Goal: Task Accomplishment & Management: Manage account settings

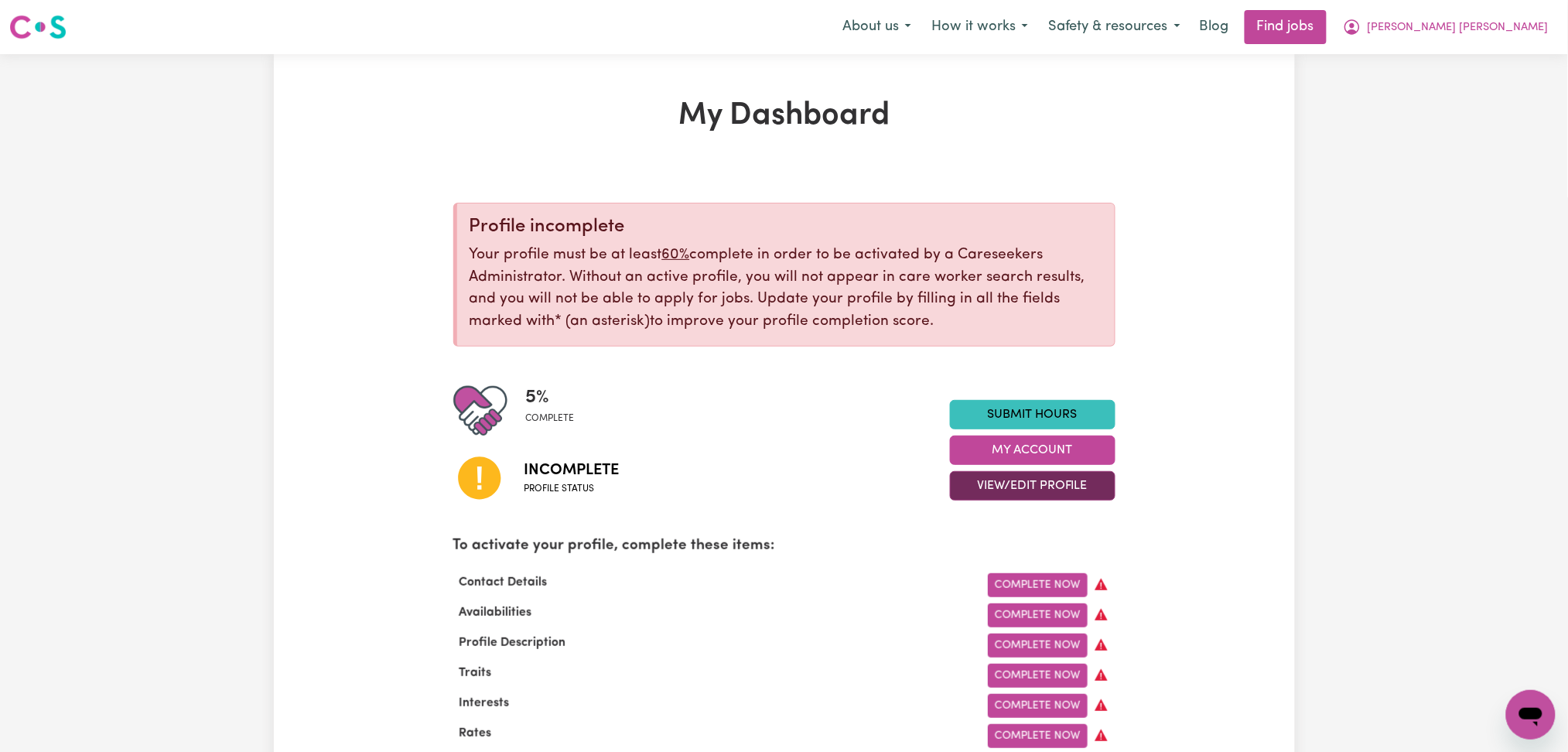
click at [961, 481] on button "View/Edit Profile" at bounding box center [1032, 485] width 166 height 29
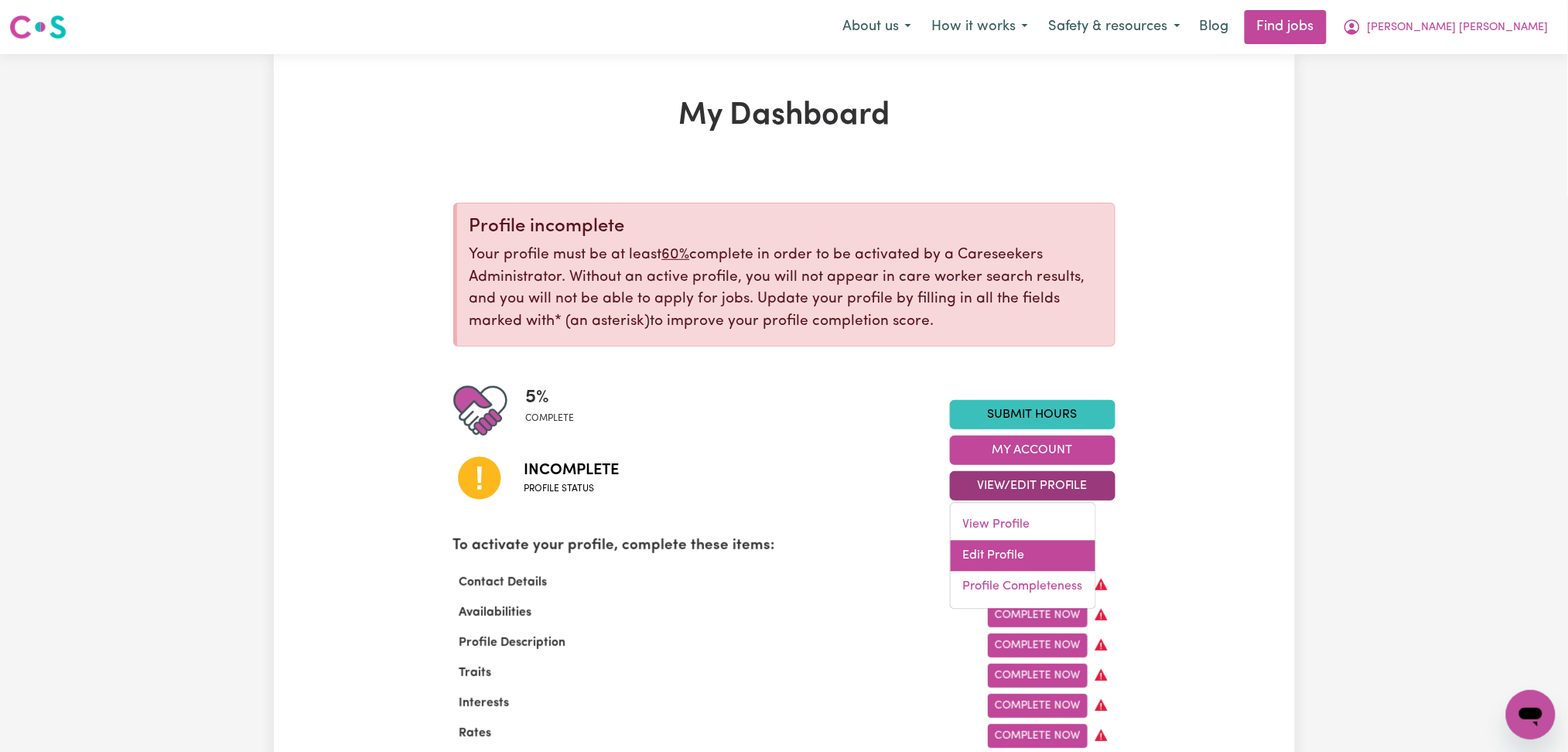
click at [961, 545] on link "Edit Profile" at bounding box center [1023, 556] width 145 height 31
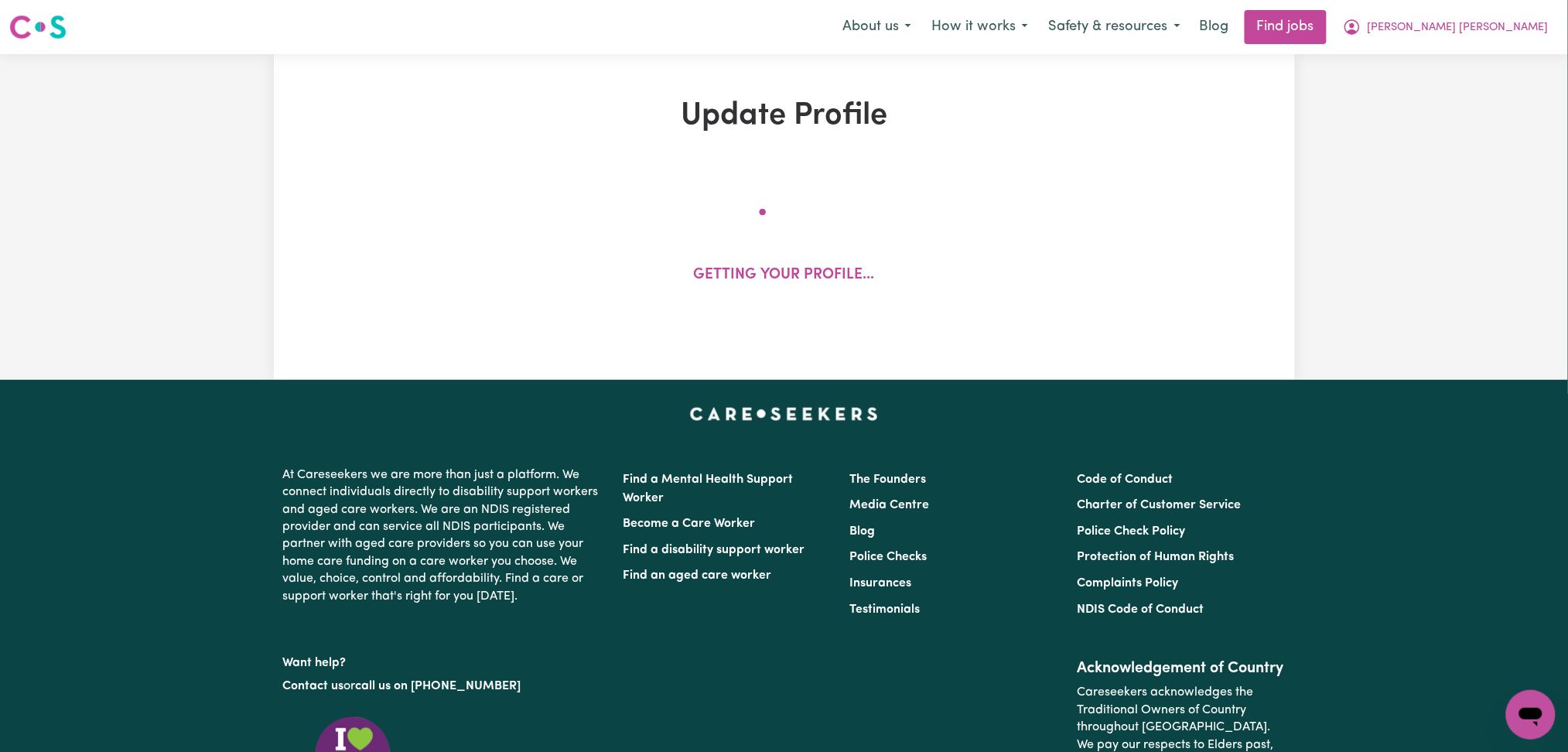
select select "Studying a healthcare related degree or qualification"
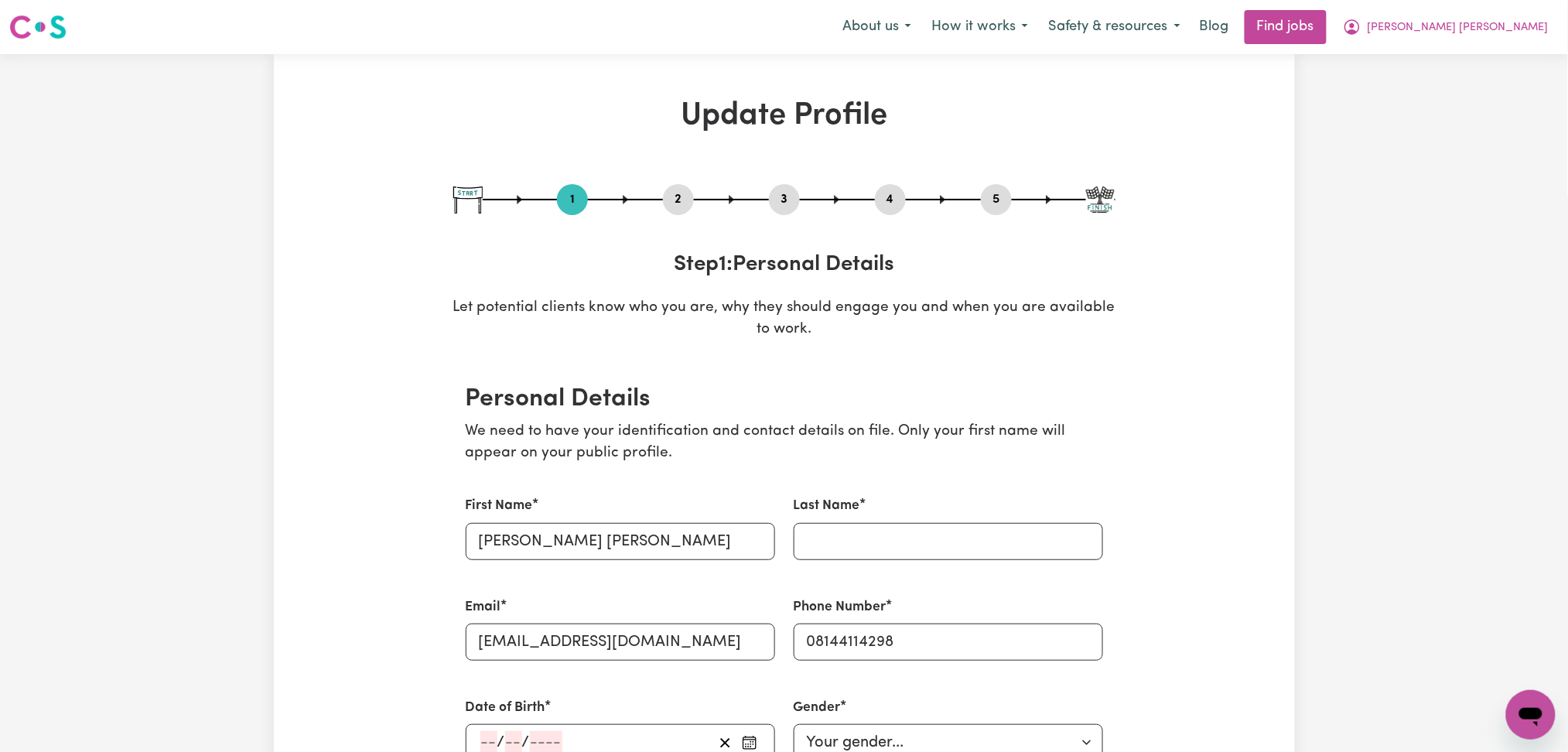
scroll to position [1, 0]
click at [1456, 33] on span "Joshua Iyanuoluwa Victoria" at bounding box center [1458, 27] width 181 height 17
click at [1459, 79] on link "My Dashboard" at bounding box center [1496, 88] width 122 height 29
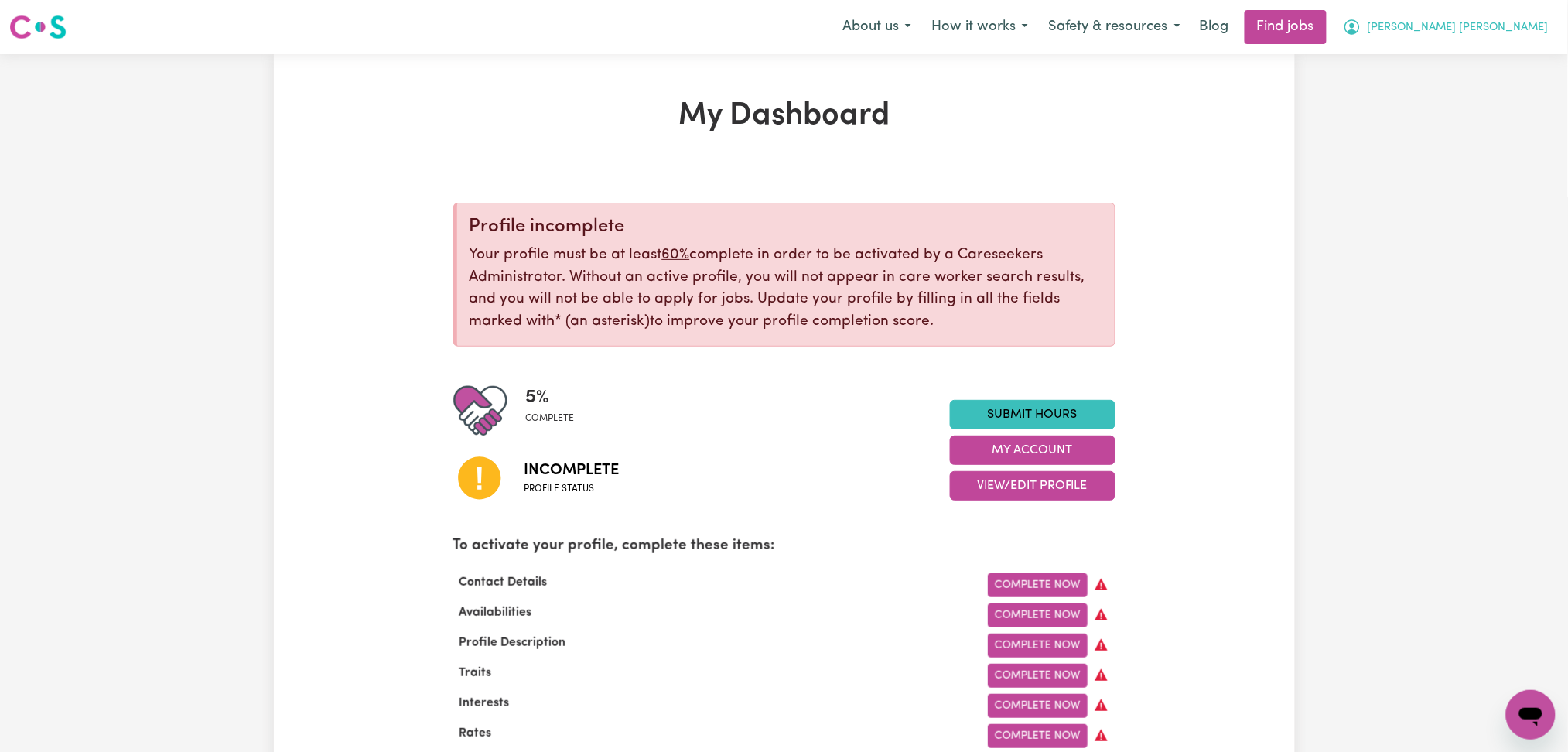
click at [1442, 29] on span "Joshua Iyanuoluwa Victoria" at bounding box center [1458, 27] width 181 height 17
click at [1454, 117] on link "Logout" at bounding box center [1496, 119] width 122 height 29
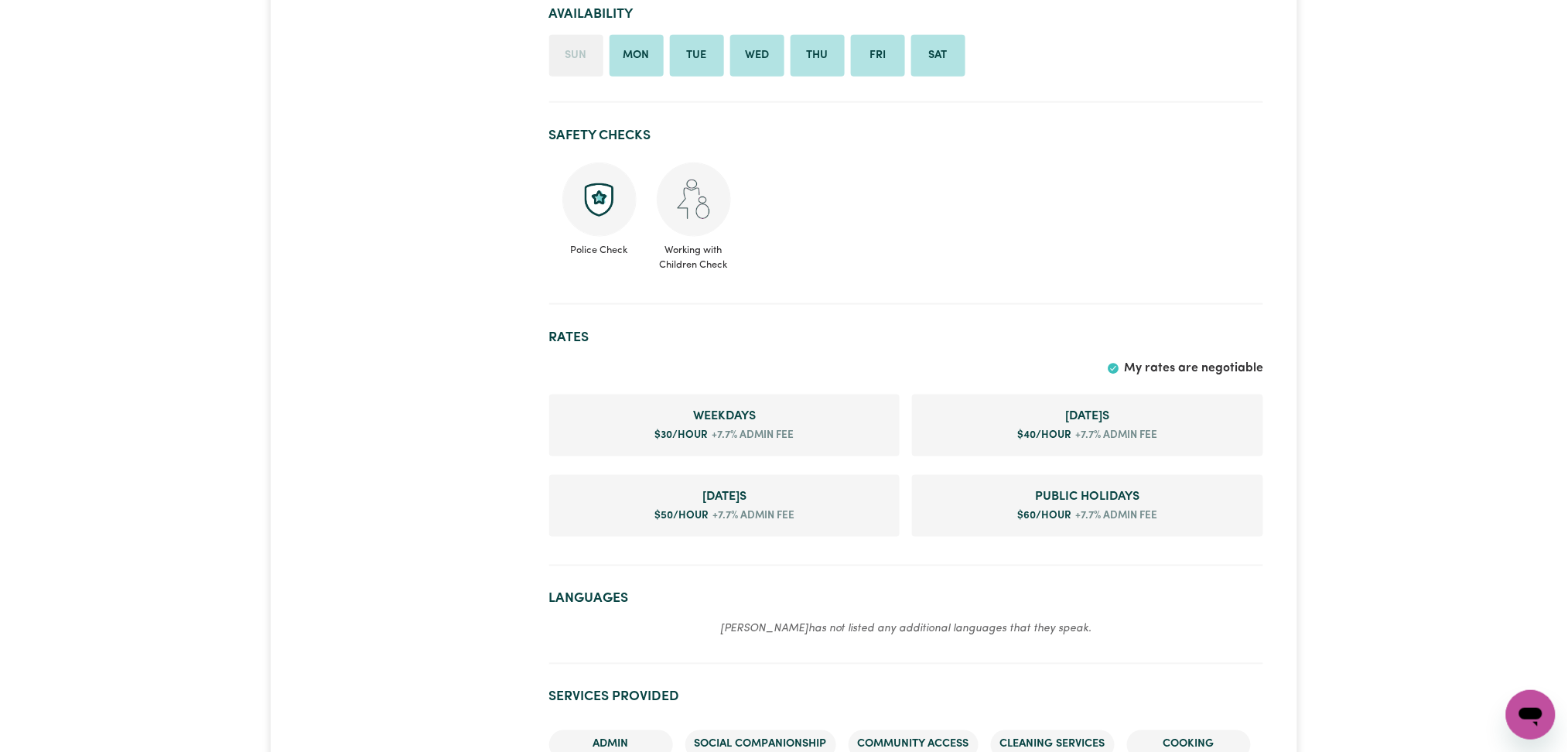
scroll to position [619, 0]
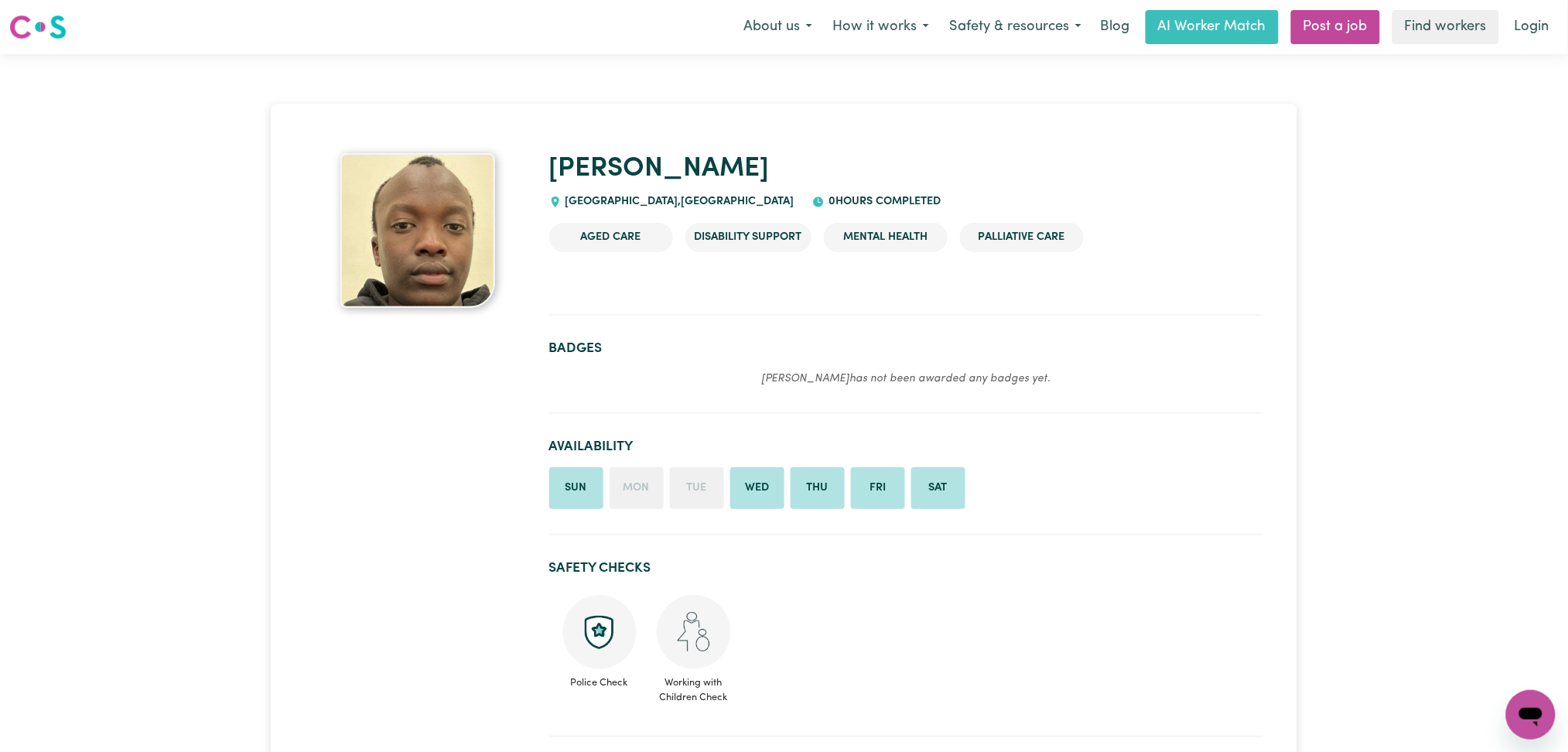
click at [380, 3] on nav "Menu About us How it works Safety & resources Blog AI Worker Match Post a job F…" at bounding box center [784, 27] width 1568 height 54
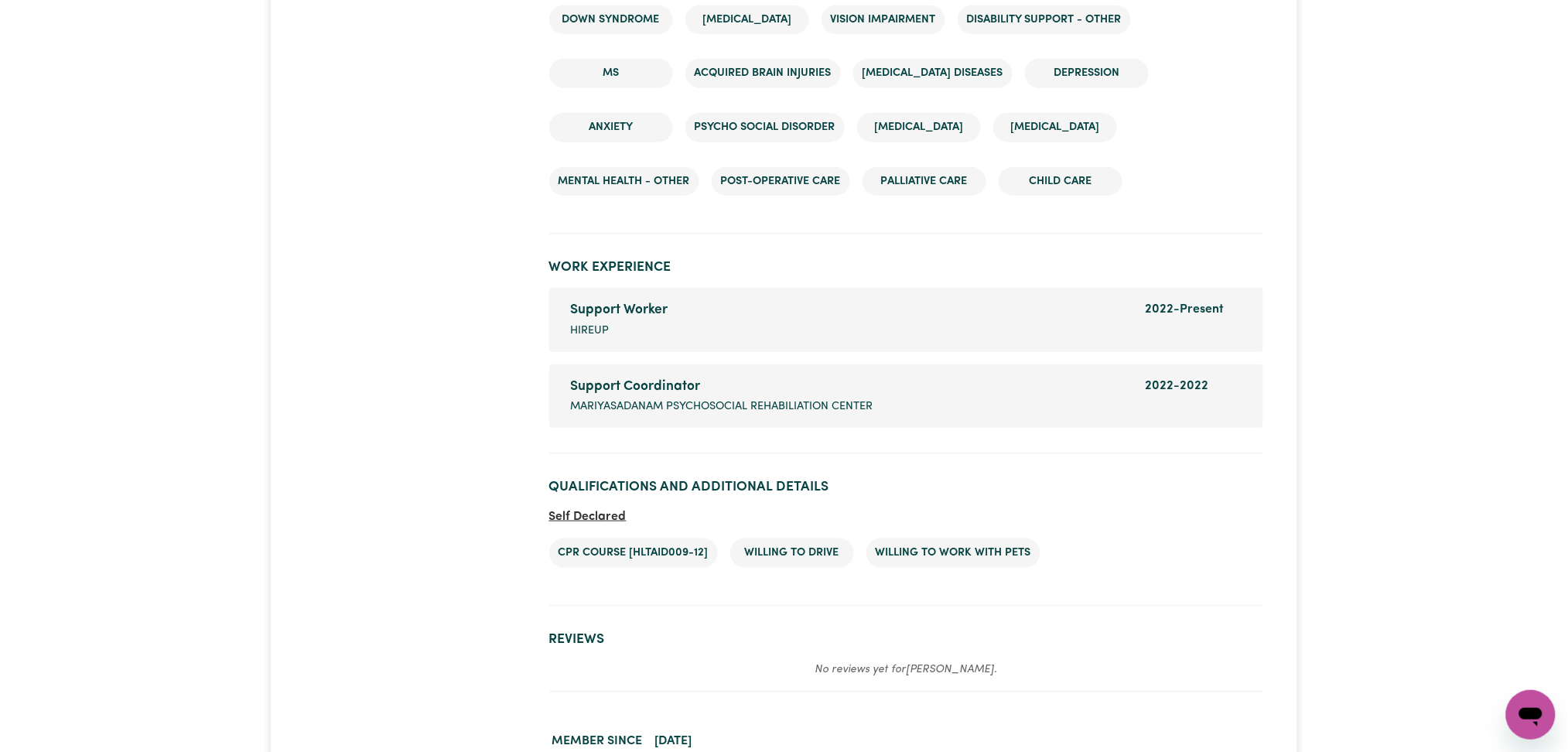
scroll to position [2887, 0]
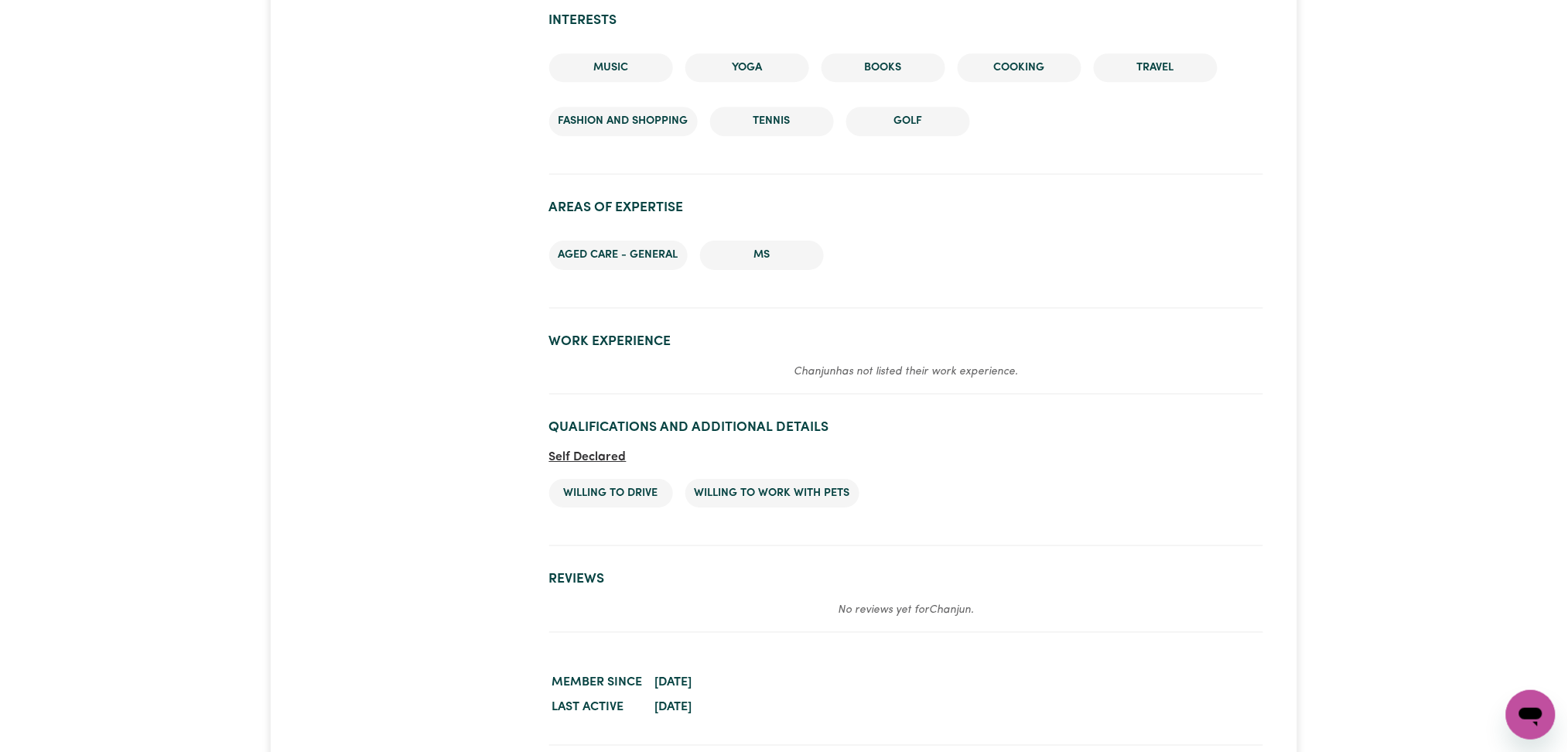
scroll to position [1856, 0]
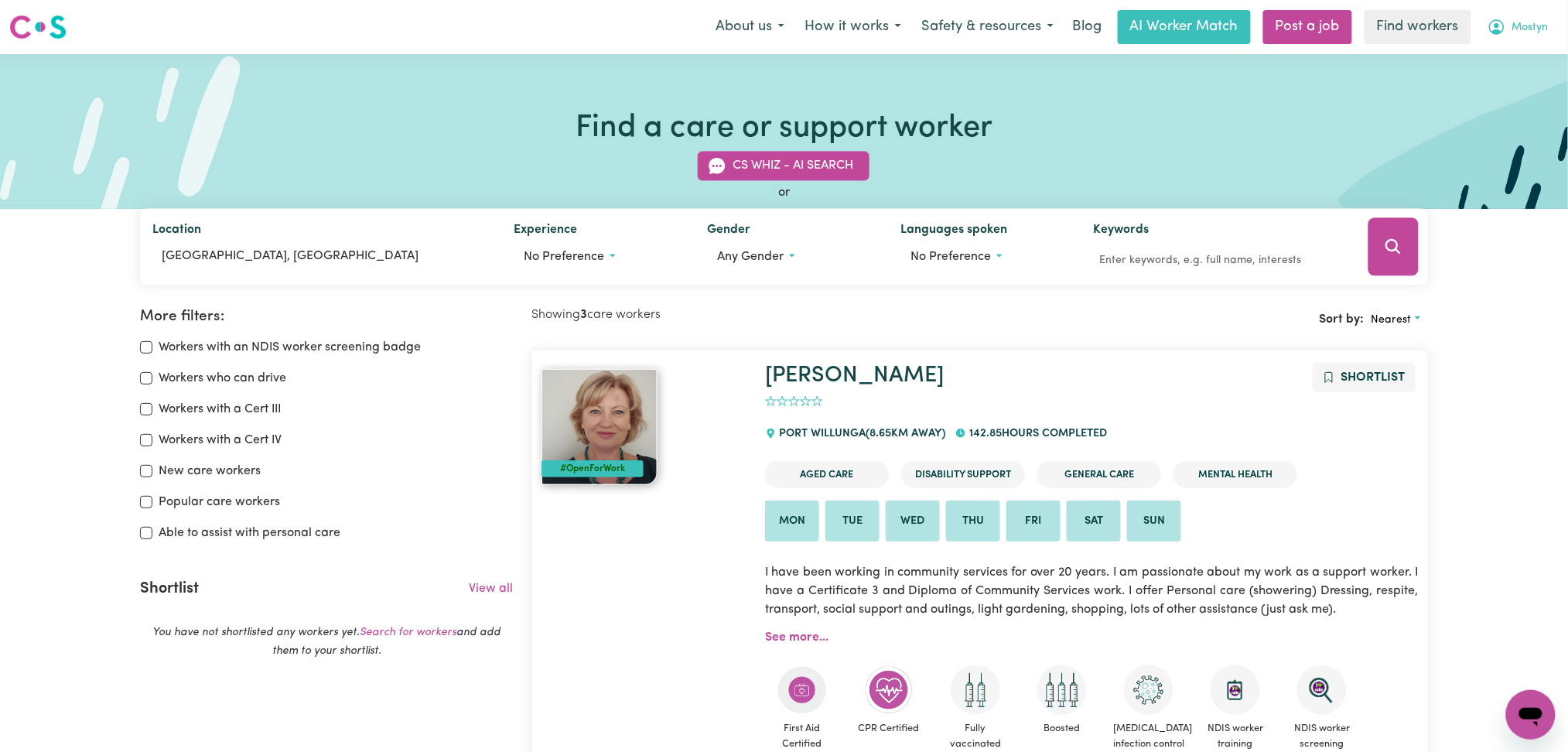
click at [1496, 27] on icon "My Account" at bounding box center [1496, 26] width 5 height 5
click at [1476, 90] on link "Logout" at bounding box center [1496, 89] width 122 height 29
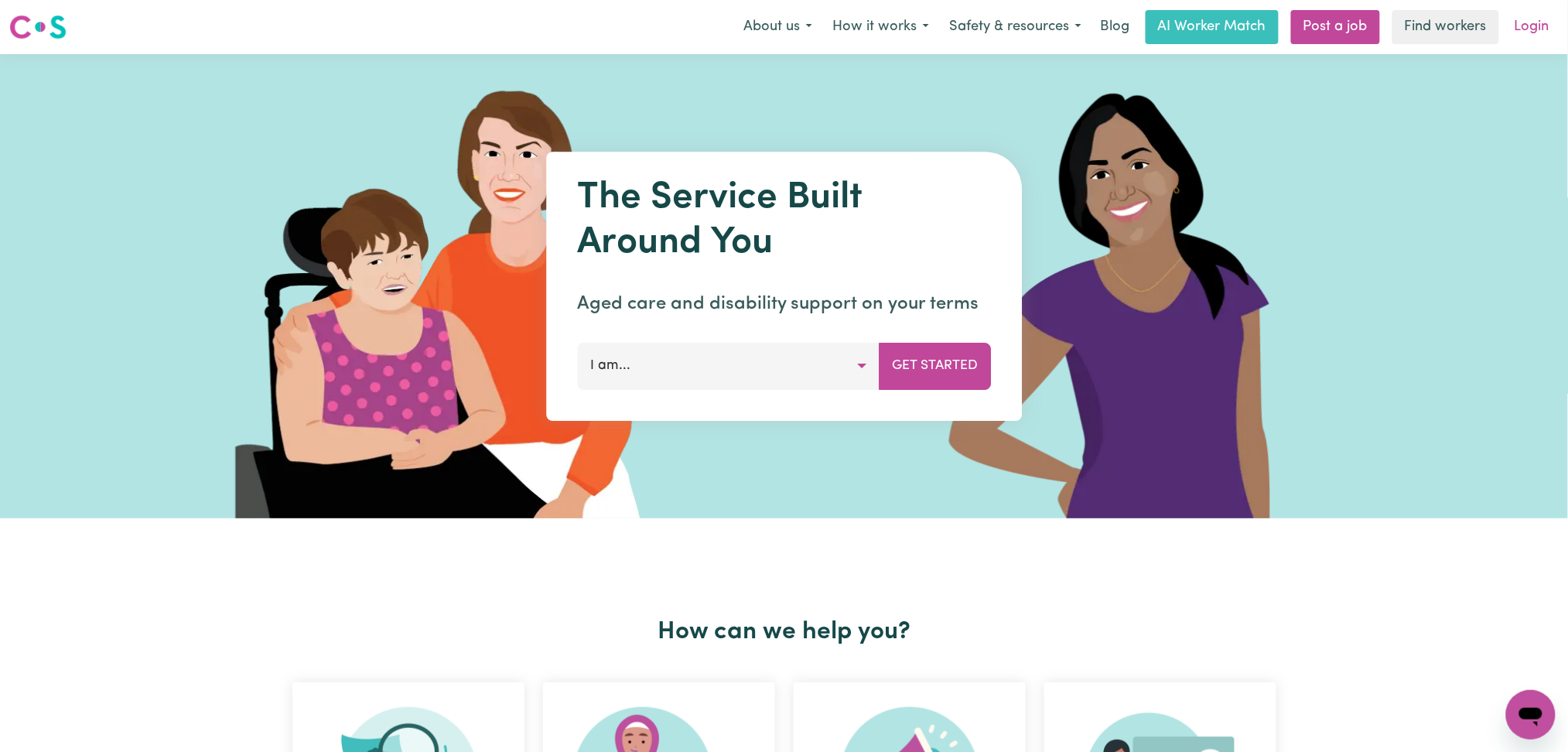
click at [1542, 20] on link "Login" at bounding box center [1532, 27] width 53 height 34
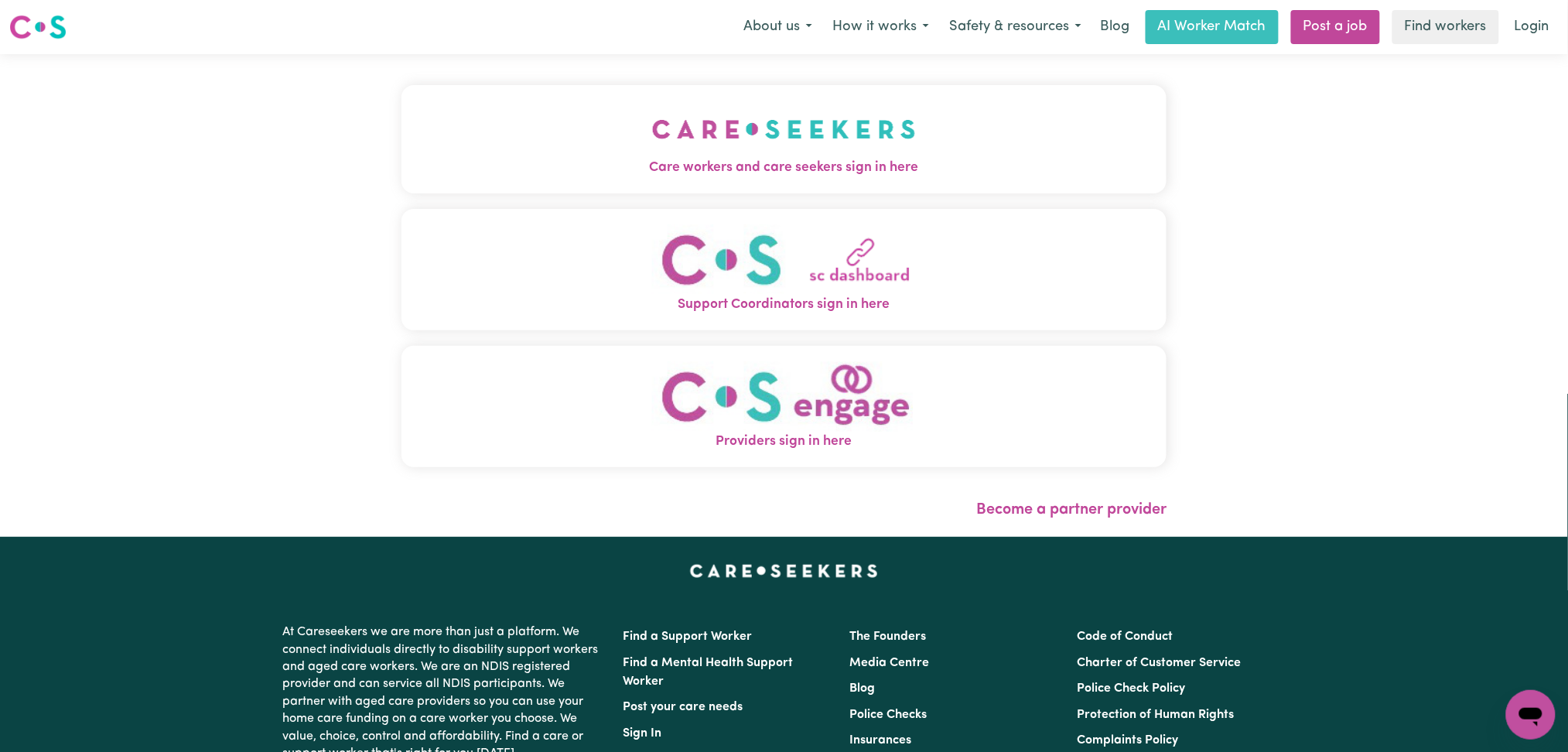
click at [728, 189] on button "Care workers and care seekers sign in here" at bounding box center [785, 139] width 766 height 109
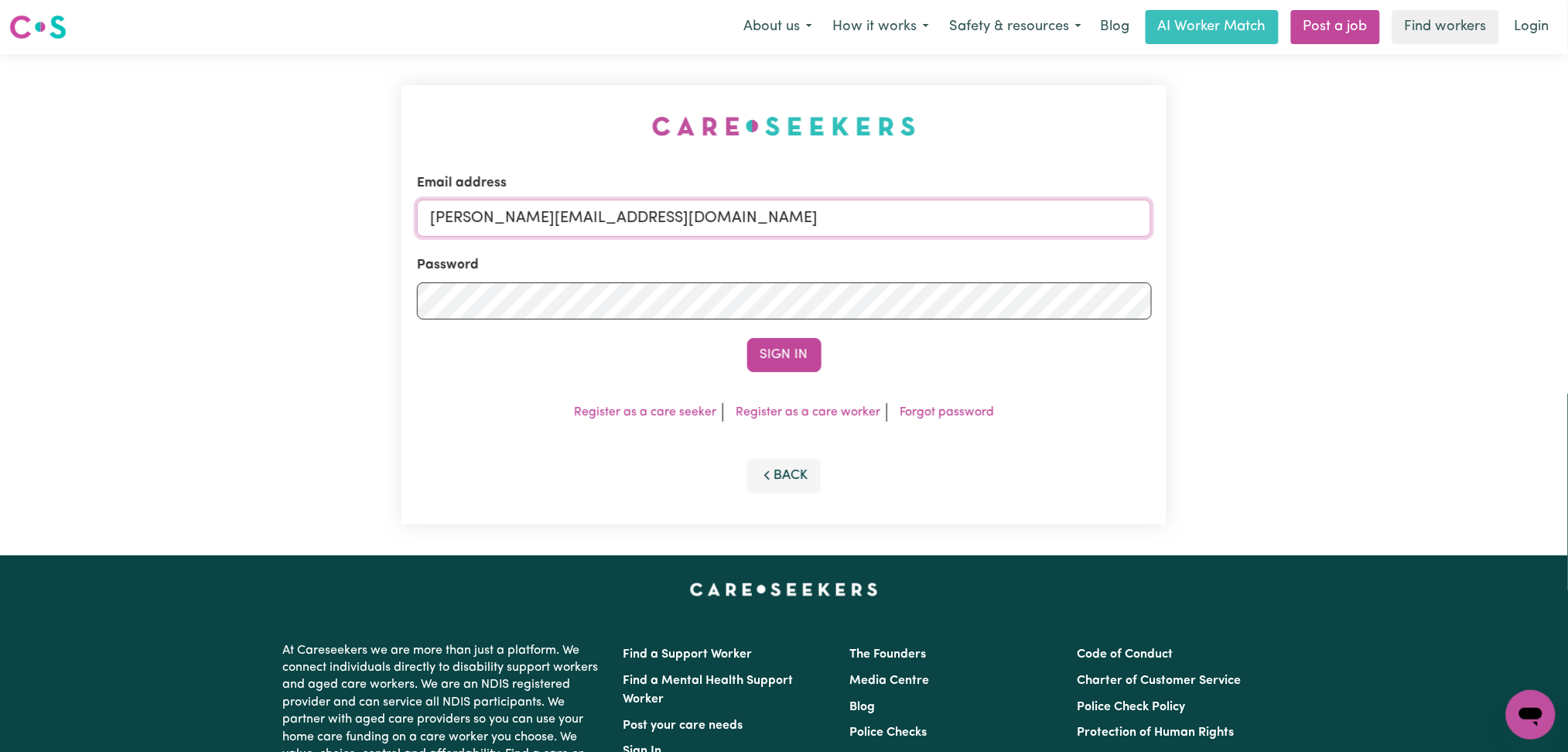
click at [727, 200] on input "[PERSON_NAME][EMAIL_ADDRESS][DOMAIN_NAME]" at bounding box center [785, 217] width 735 height 37
type input "Superuser~[EMAIL_ADDRESS][DOMAIN_NAME]"
click at [748, 338] on button "Sign In" at bounding box center [785, 355] width 74 height 34
